Goal: Communication & Community: Answer question/provide support

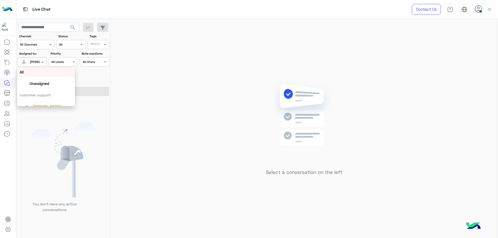
click at [30, 62] on input "text" at bounding box center [26, 61] width 12 height 5
click at [54, 89] on span "abdalla mahmoud" at bounding box center [47, 89] width 29 height 4
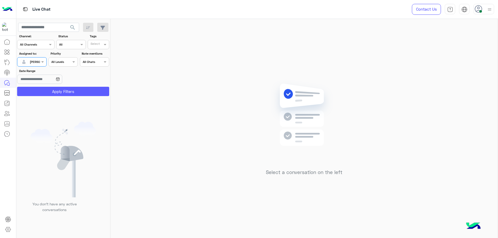
click at [67, 89] on button "Apply Filters" at bounding box center [63, 91] width 92 height 9
click at [34, 61] on div at bounding box center [31, 61] width 29 height 5
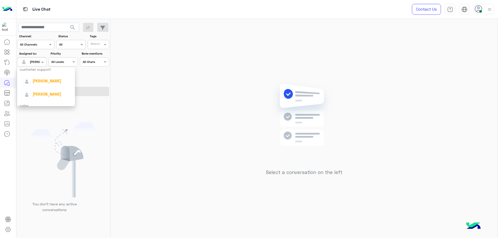
scroll to position [13, 0]
click at [46, 95] on span "[PERSON_NAME]" at bounding box center [47, 94] width 29 height 4
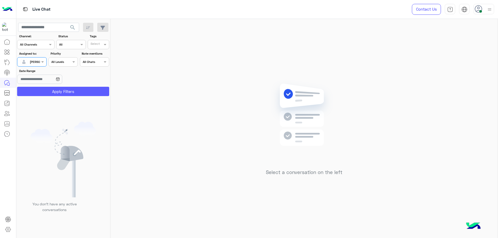
click at [64, 95] on button "Apply Filters" at bounding box center [63, 91] width 92 height 9
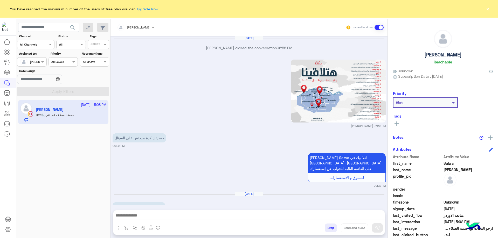
scroll to position [660, 0]
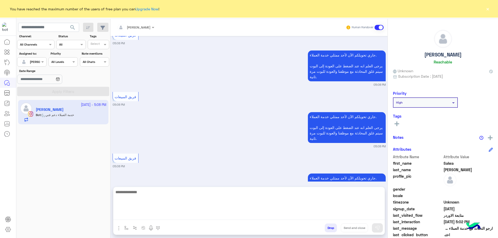
click at [177, 217] on textarea at bounding box center [248, 204] width 271 height 31
type textarea "**********"
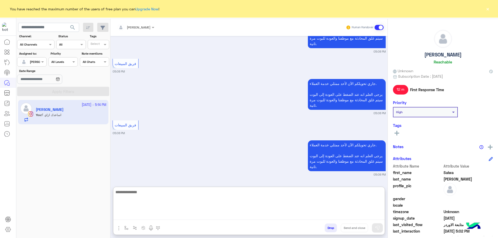
scroll to position [703, 0]
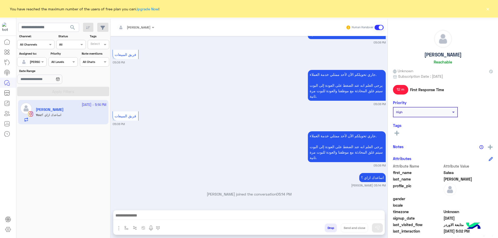
click at [488, 7] on button "×" at bounding box center [487, 8] width 5 height 5
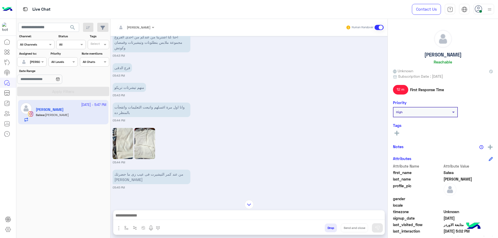
scroll to position [872, 0]
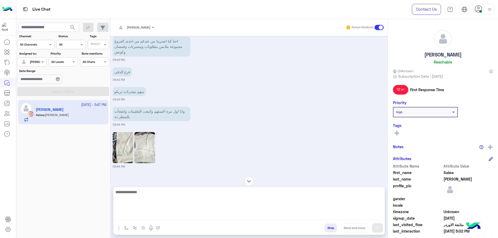
drag, startPoint x: 242, startPoint y: 219, endPoint x: 254, endPoint y: 216, distance: 12.3
click at [243, 219] on textarea at bounding box center [248, 204] width 271 height 31
paste textarea "**********"
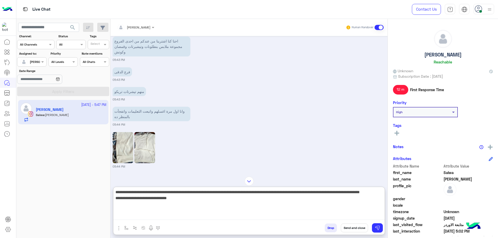
scroll to position [0, 0]
click at [270, 192] on textarea "**********" at bounding box center [248, 204] width 271 height 31
type textarea "**********"
click at [363, 229] on button "Send and close" at bounding box center [354, 228] width 27 height 9
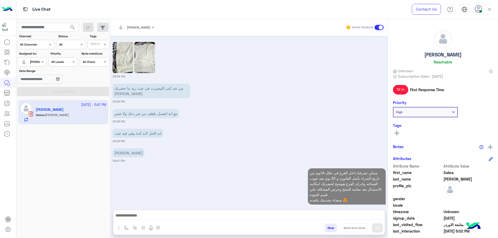
scroll to position [976, 0]
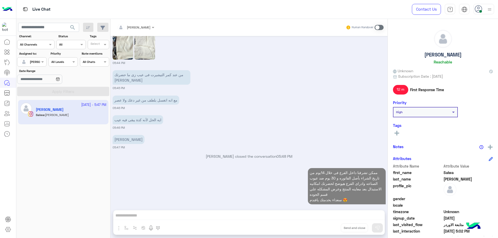
click at [484, 13] on div at bounding box center [483, 9] width 21 height 10
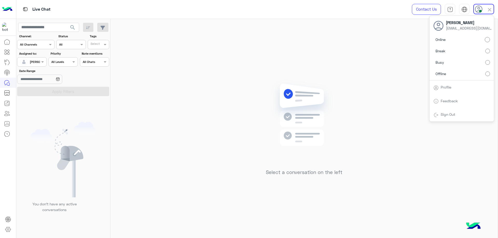
click at [482, 72] on label "Offline" at bounding box center [461, 73] width 57 height 9
click at [443, 113] on link "Sign Out" at bounding box center [448, 114] width 15 height 4
